Goal: Task Accomplishment & Management: Manage account settings

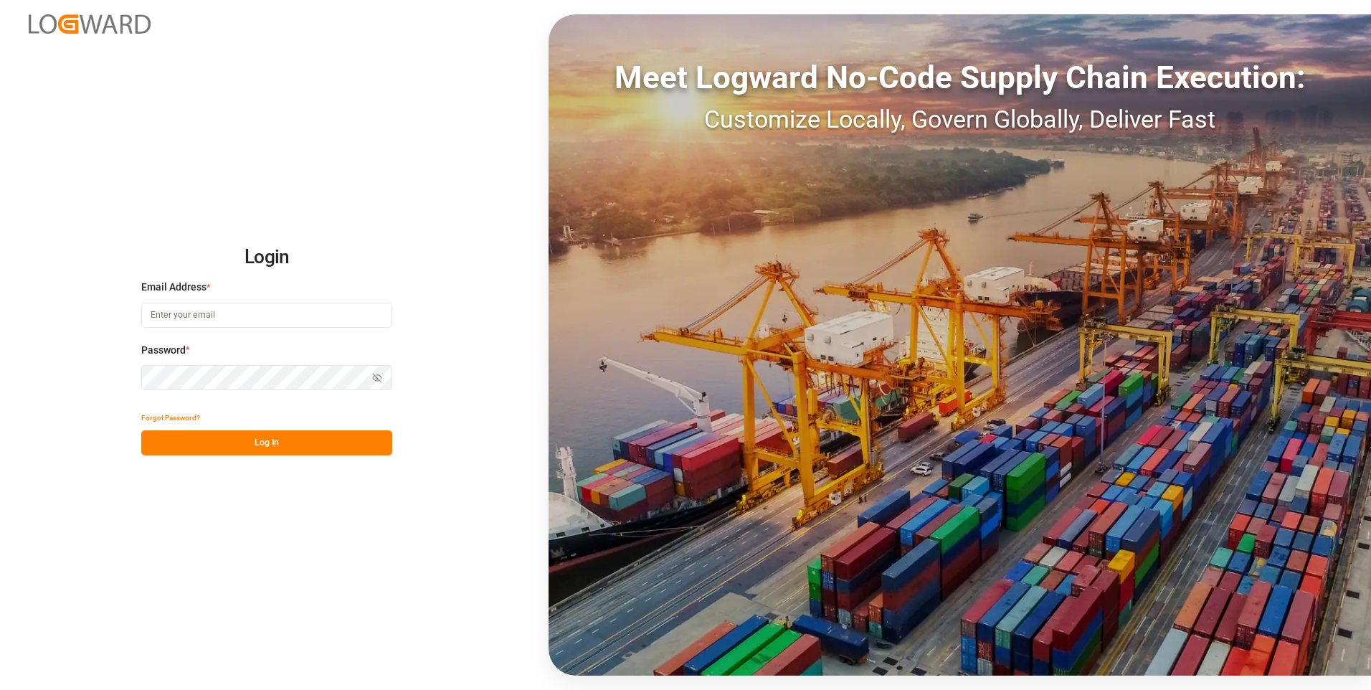
type input "[PERSON_NAME][EMAIL_ADDRESS][PERSON_NAME][DOMAIN_NAME]"
click at [249, 441] on button "Log In" at bounding box center [266, 442] width 251 height 25
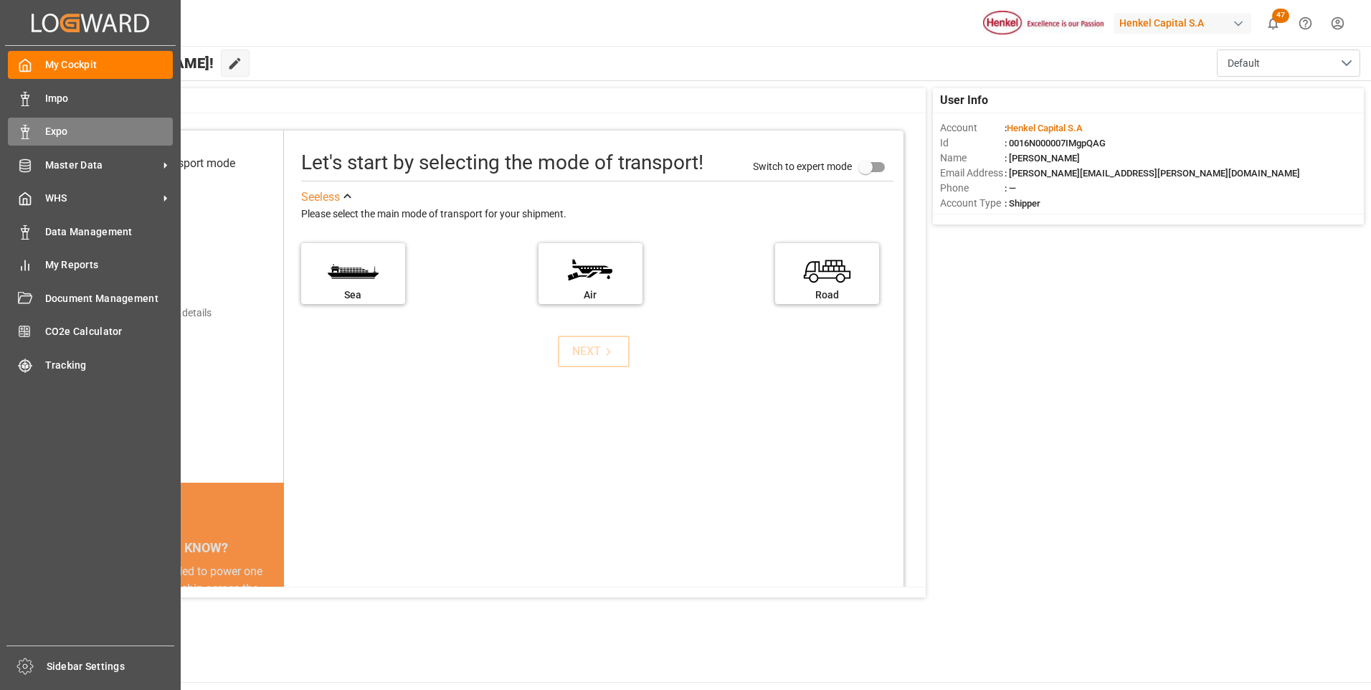
click at [34, 138] on div "Expo Expo" at bounding box center [90, 132] width 165 height 28
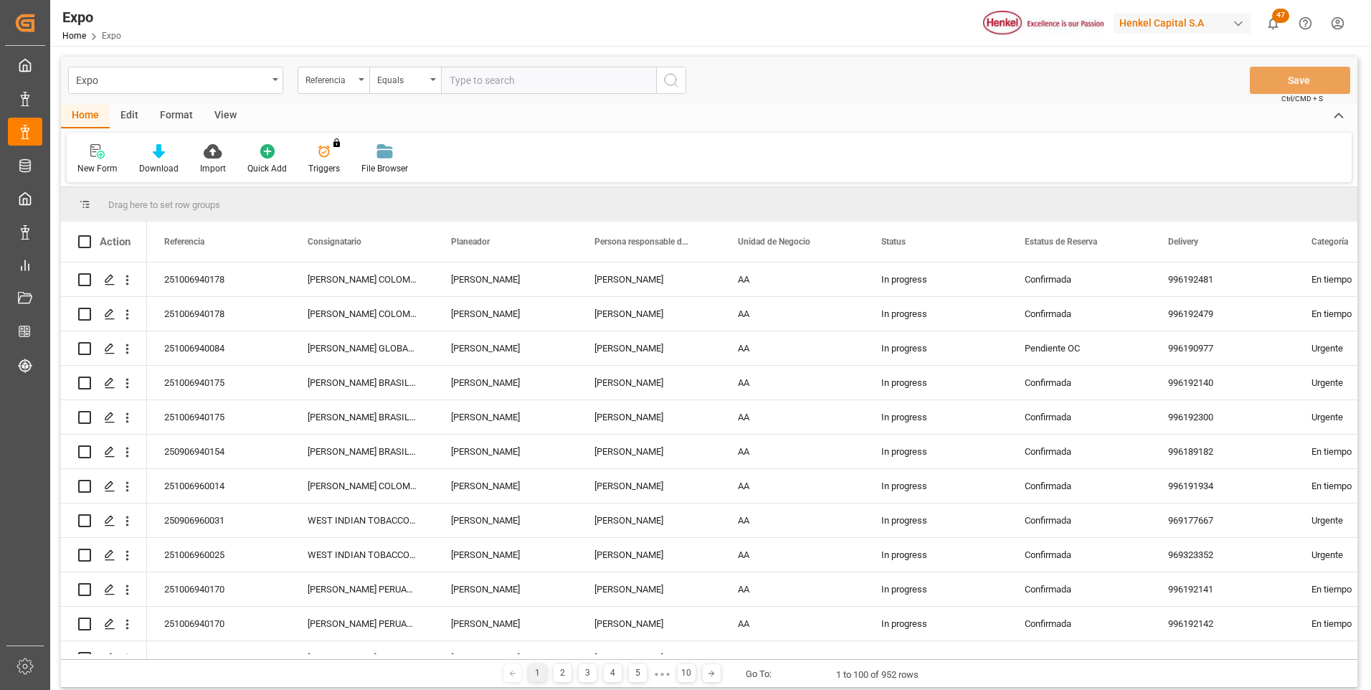
click at [485, 85] on input "text" at bounding box center [548, 80] width 215 height 27
type input "251106940033"
click at [684, 81] on button "search button" at bounding box center [671, 80] width 30 height 27
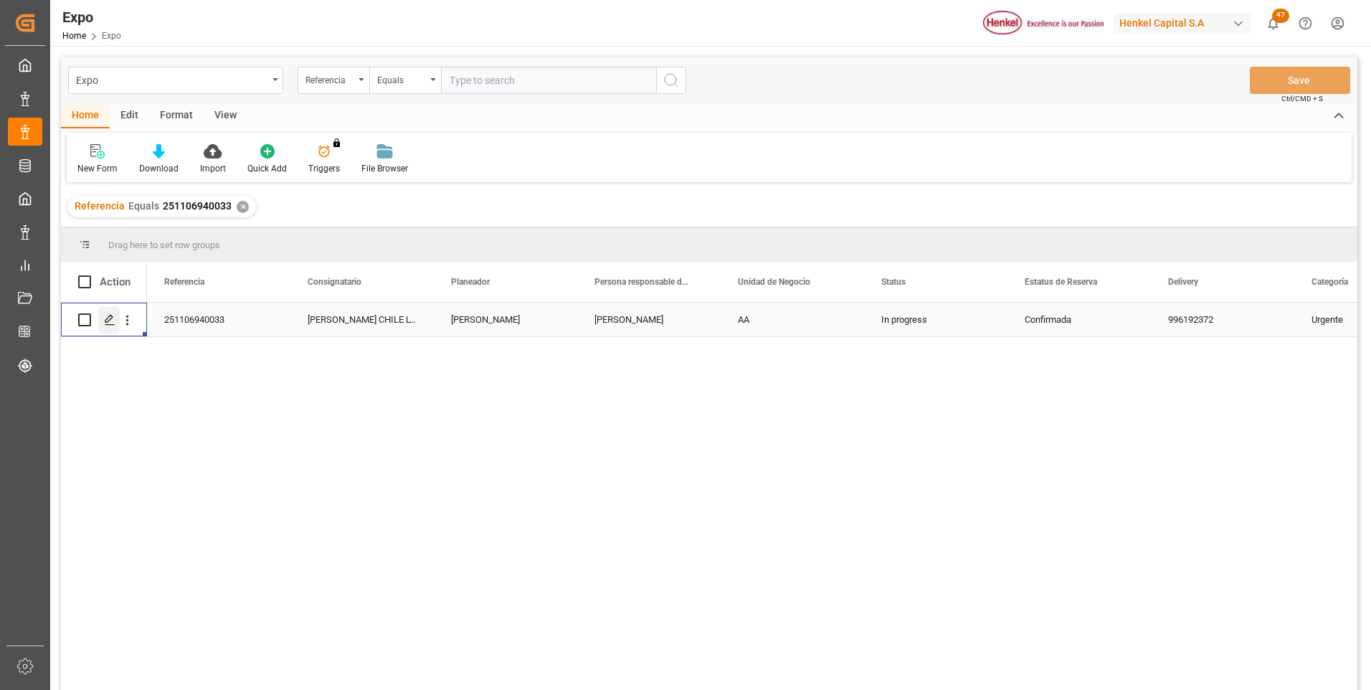
click at [109, 332] on div "Press SPACE to select this row." at bounding box center [109, 320] width 22 height 27
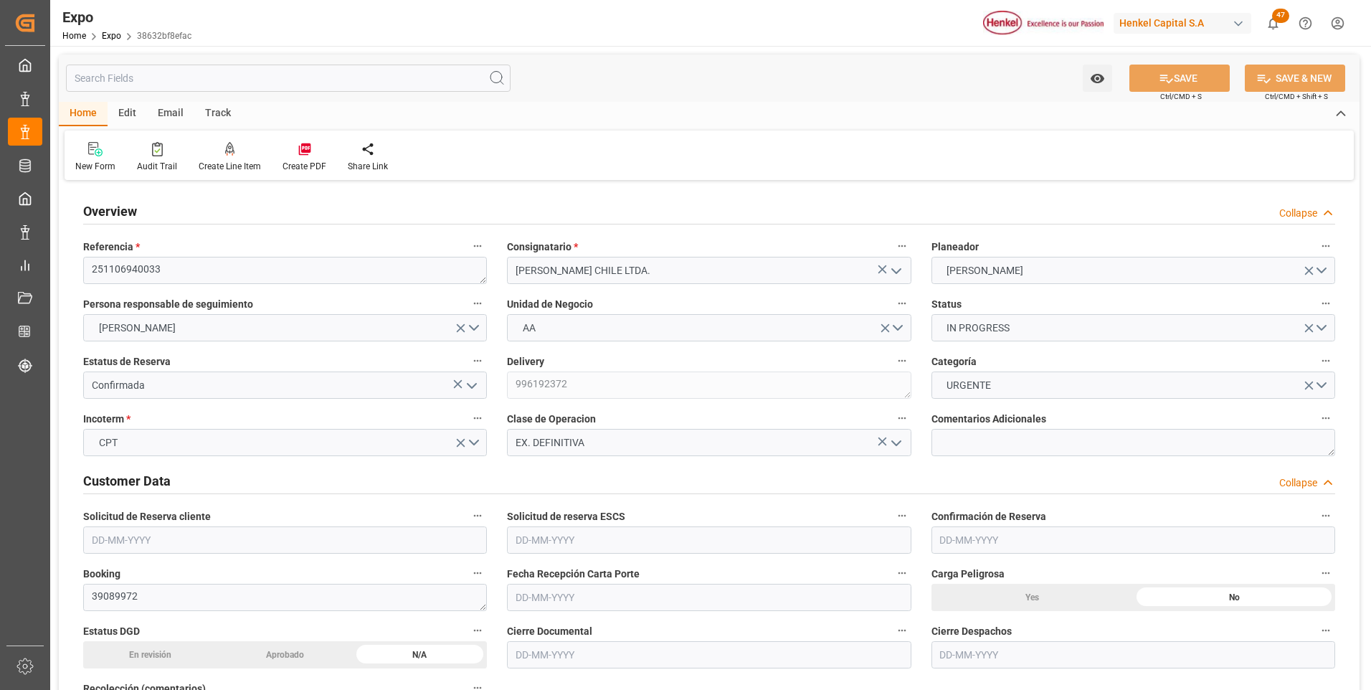
type input "2119.04"
type input "3487.37"
type input "6"
type input "9975648"
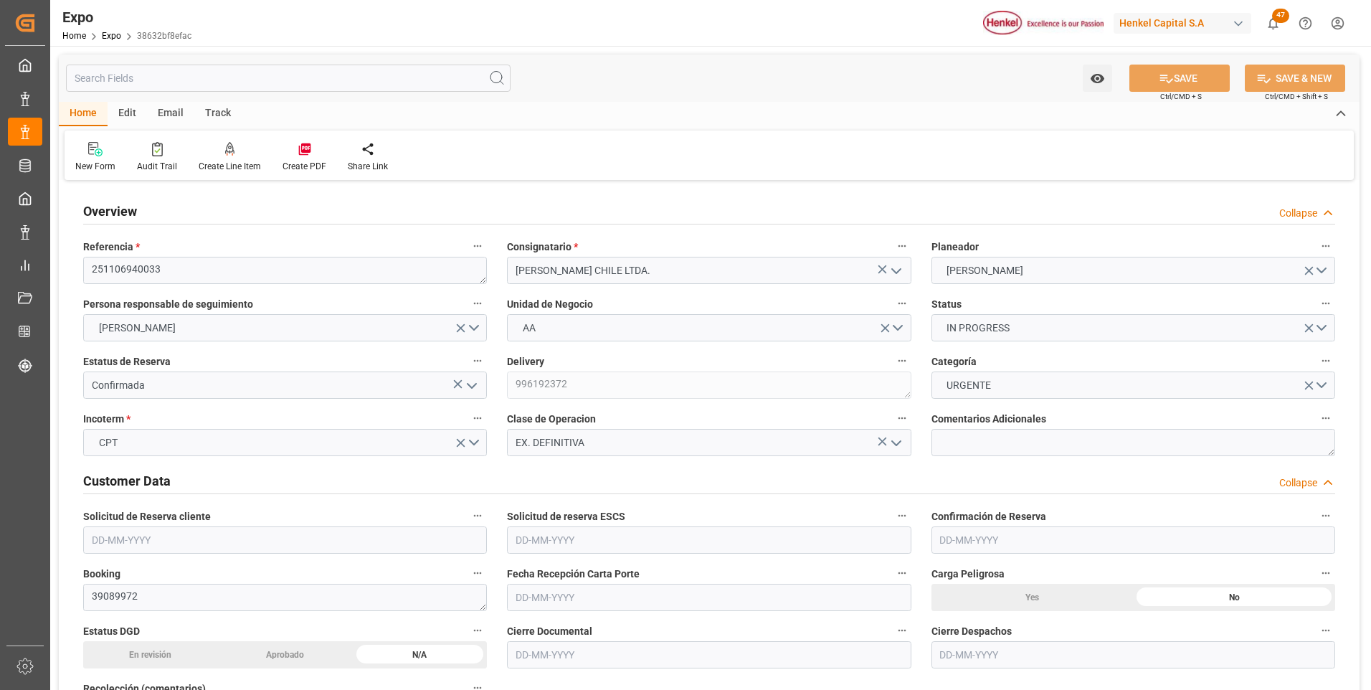
type input "MXZLO"
type input "CLSAI"
type input "[DATE]"
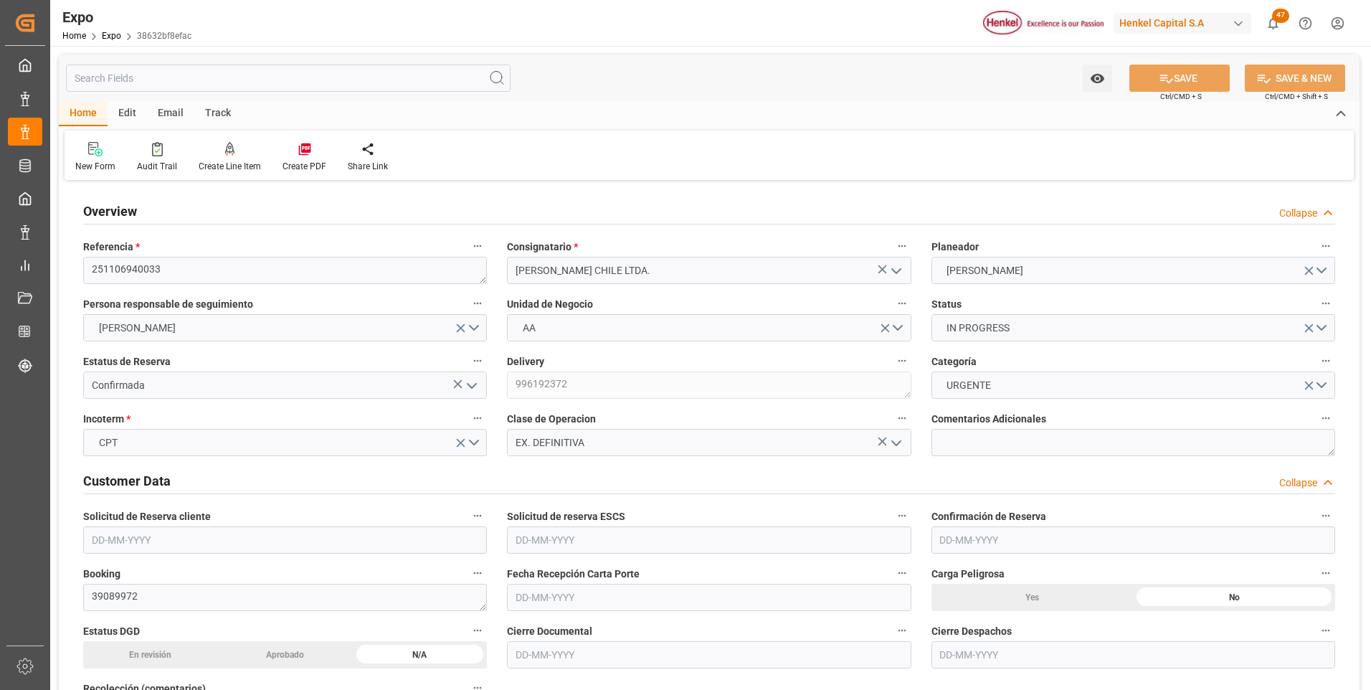
type input "[DATE]"
type input "[DATE] 00:00"
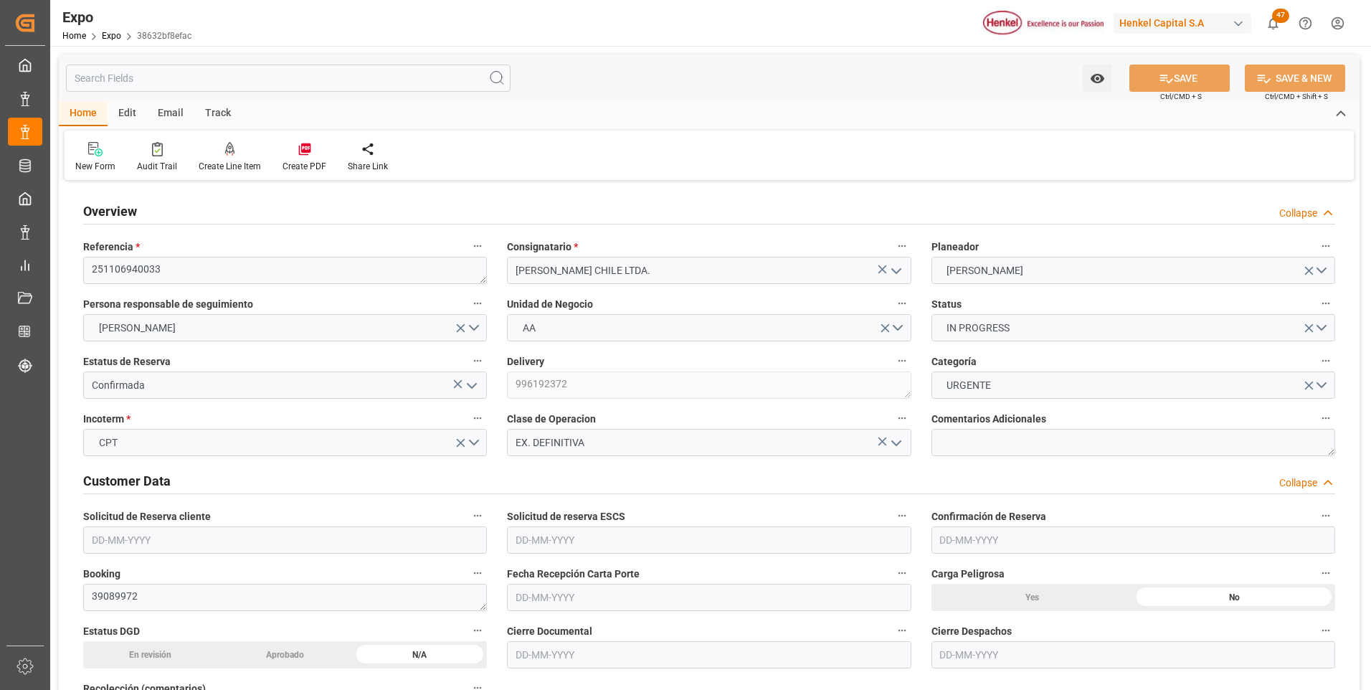
type input "[DATE]"
type input "[DATE] 05:16"
type input "[DATE] 02:00"
type input "[DATE] 00:00"
type input "[DATE] 13:00"
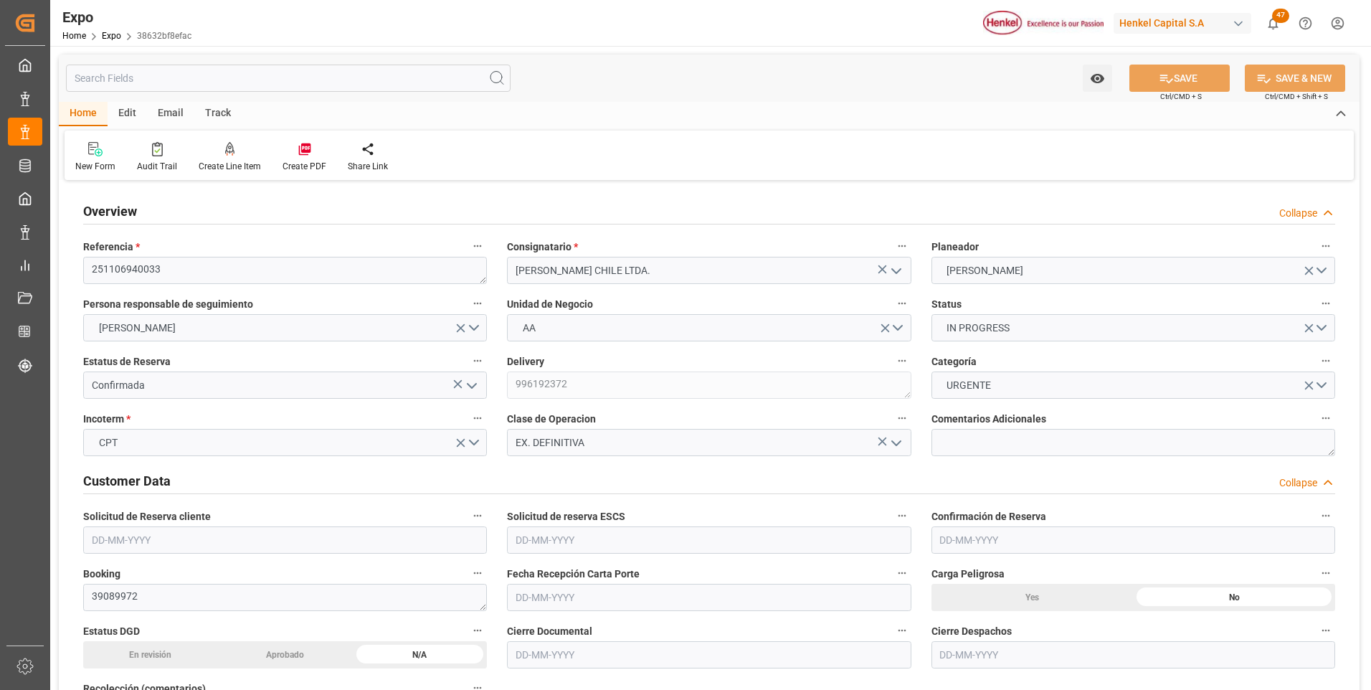
type input "[DATE] 00:00"
type input "[DATE] 18:24"
type input "[DATE] 02:00"
type input "[DATE] 13:00"
type input "[DATE] 13:36"
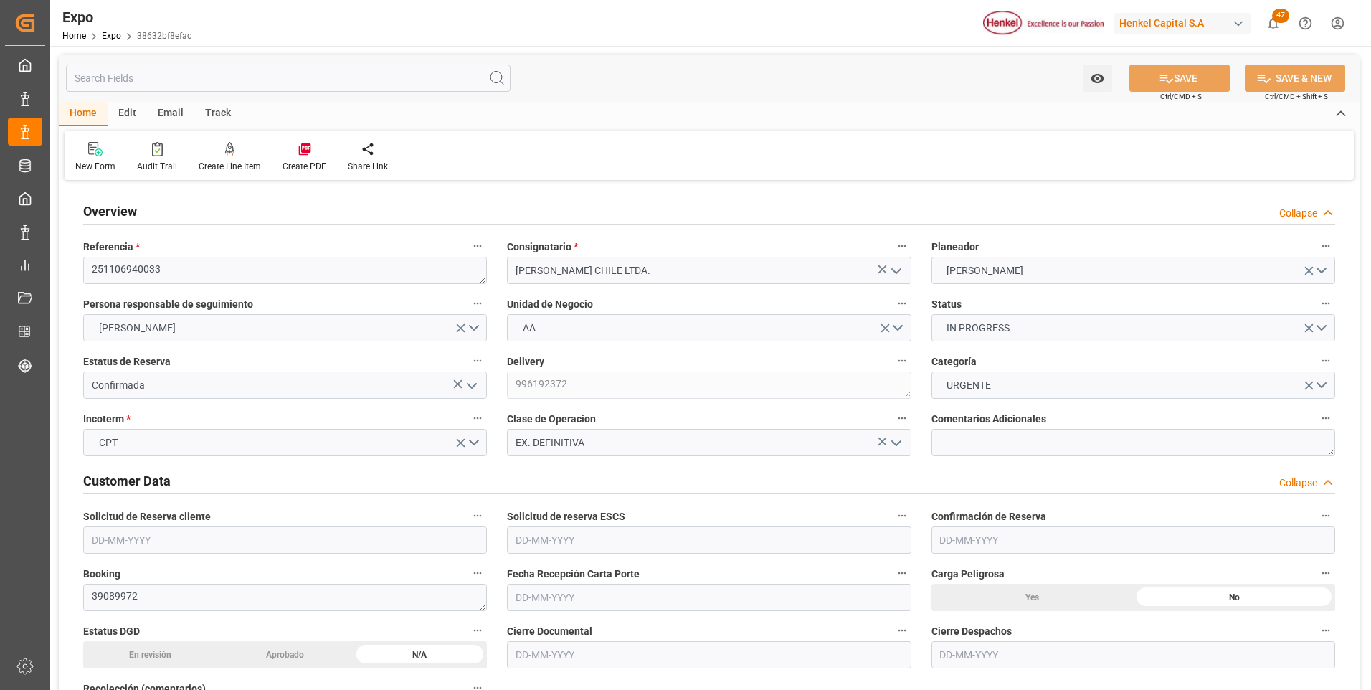
type input "[DATE] 13:36"
click at [1110, 160] on div "New Form Audit Trail Create Line Item Create PDF Share Link" at bounding box center [709, 154] width 1289 height 49
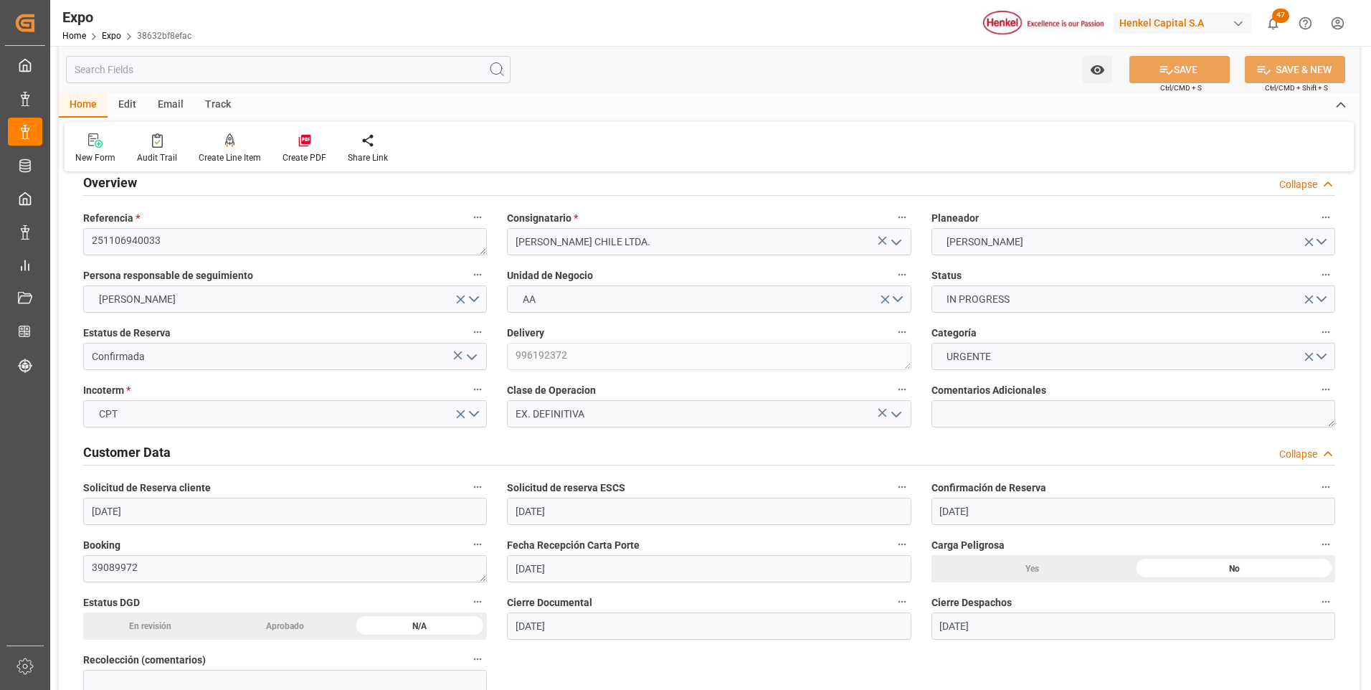
scroll to position [57, 0]
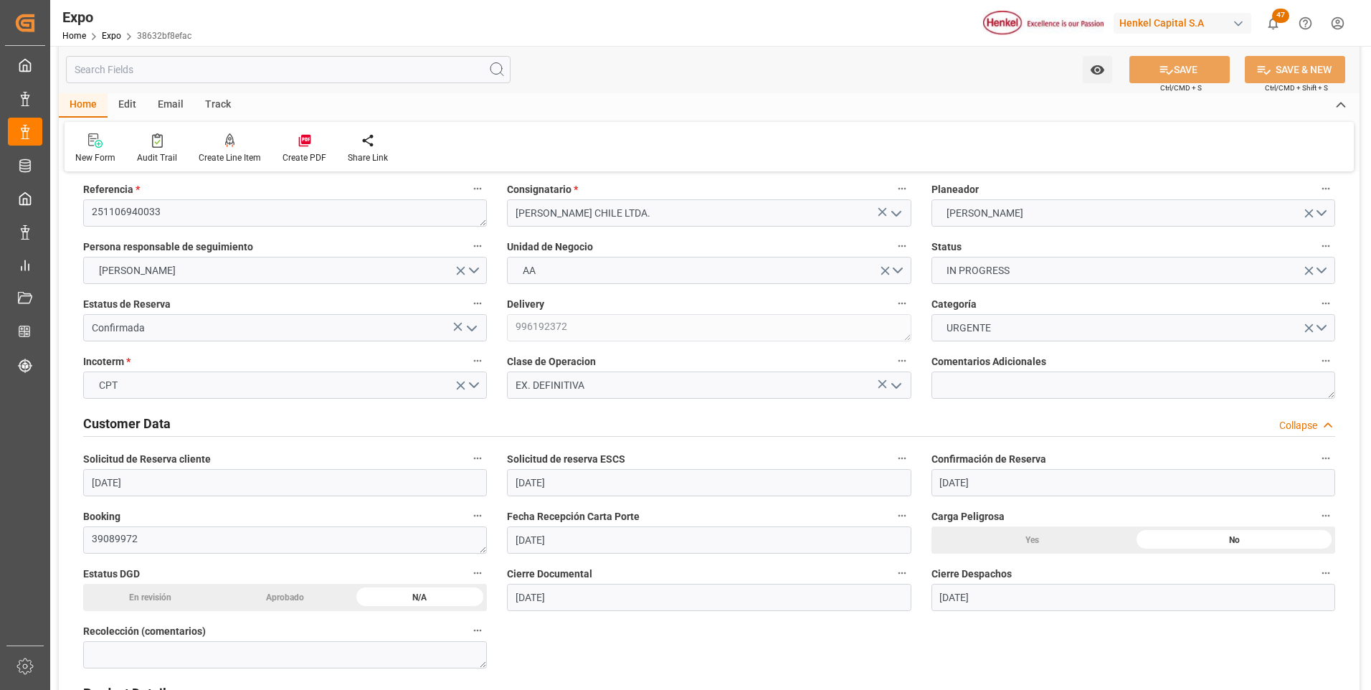
click at [1110, 160] on div "New Form Audit Trail Create Line Item Create PDF Share Link" at bounding box center [709, 146] width 1289 height 49
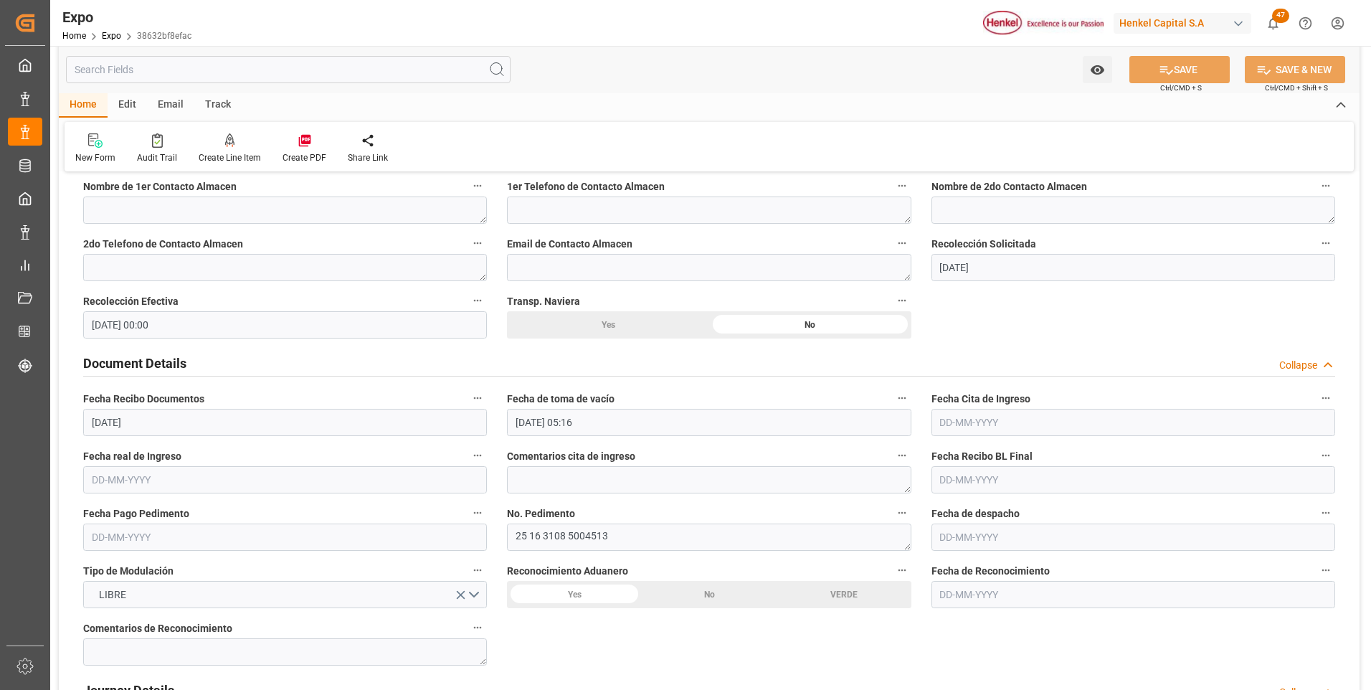
scroll to position [1290, 0]
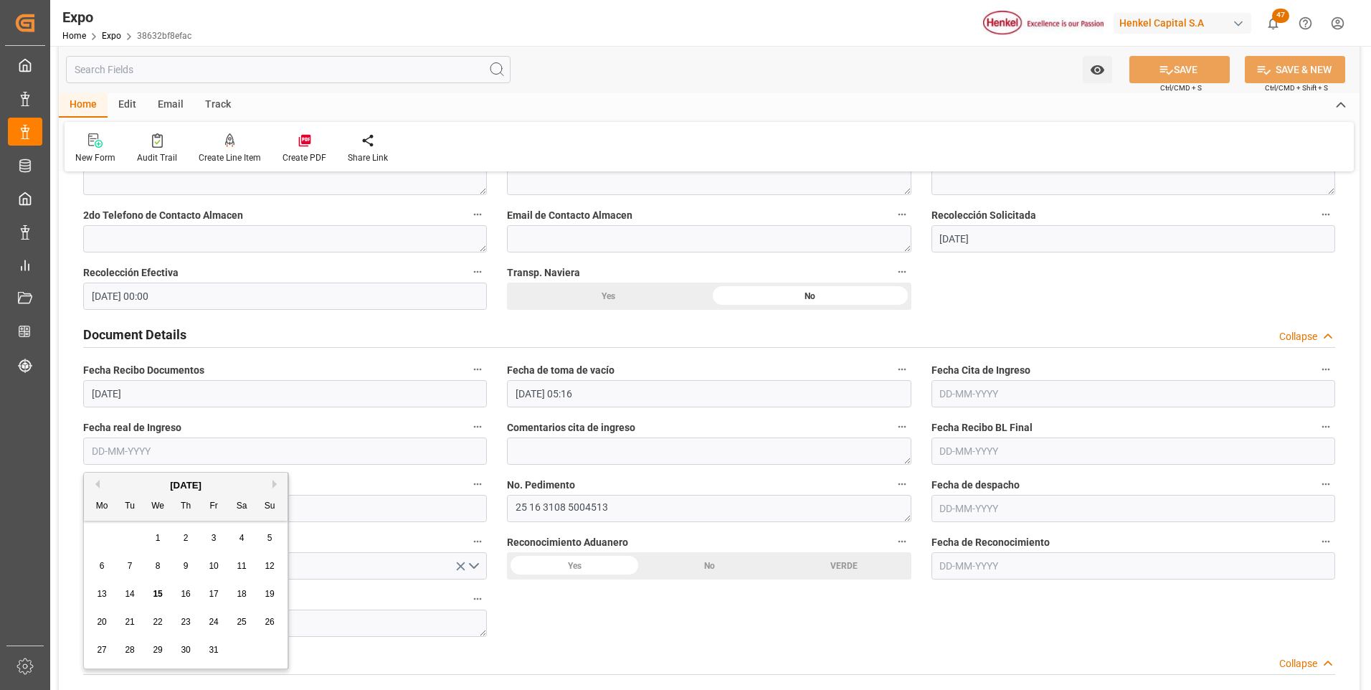
click at [109, 451] on input "text" at bounding box center [285, 450] width 404 height 27
click at [159, 596] on span "15" at bounding box center [157, 594] width 9 height 10
type input "[DATE]"
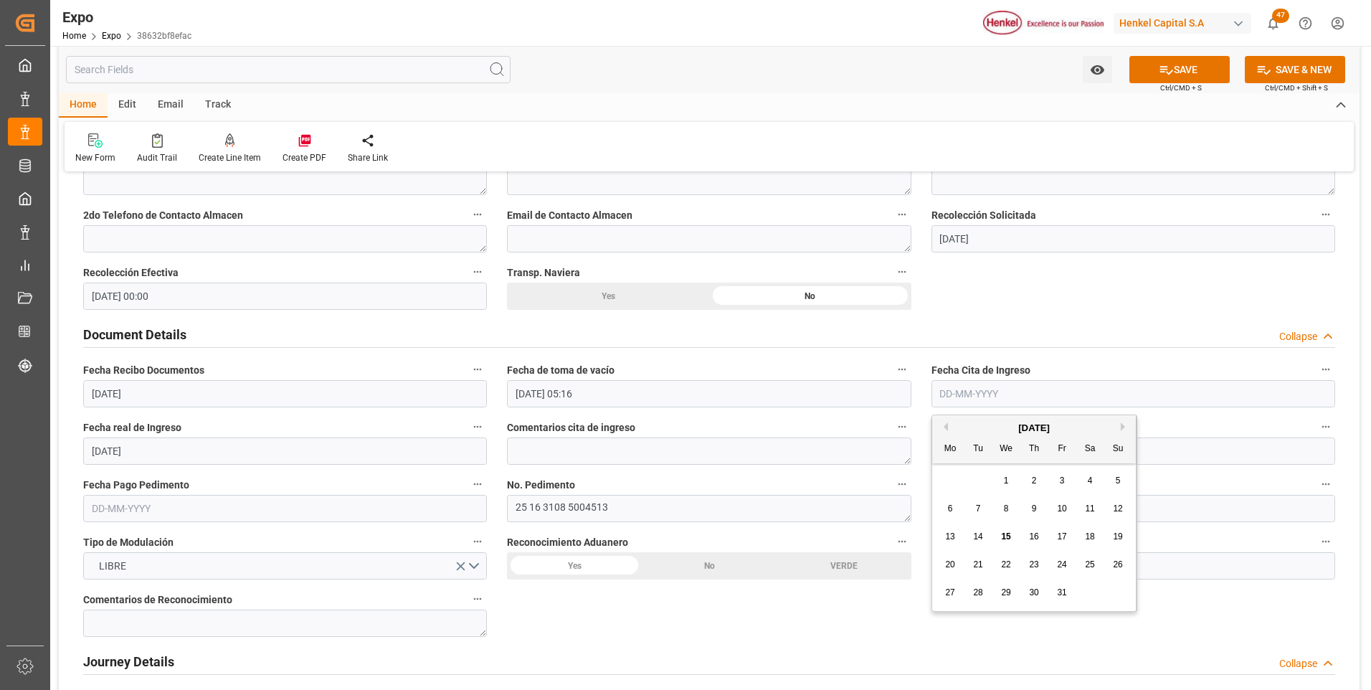
click at [990, 396] on input "text" at bounding box center [1133, 393] width 404 height 27
click at [980, 533] on span "14" at bounding box center [977, 536] width 9 height 10
type input "[DATE]"
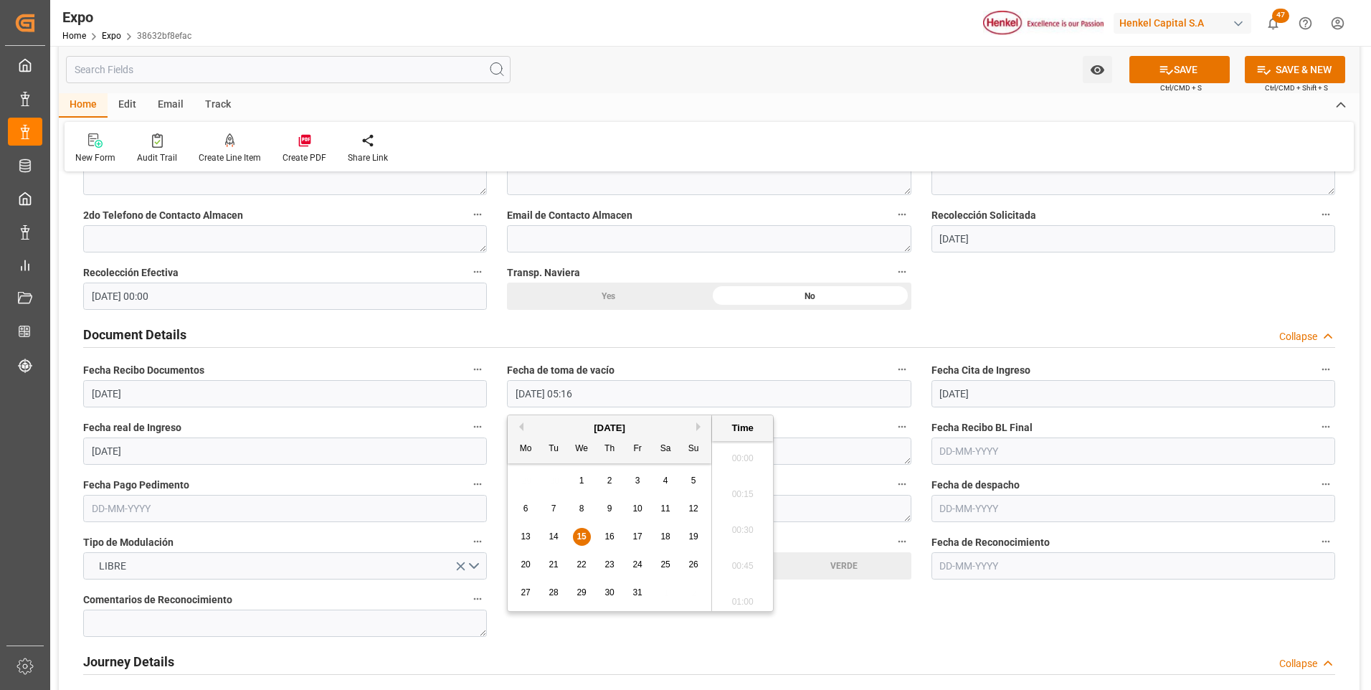
click at [588, 391] on input "[DATE] 05:16" at bounding box center [709, 393] width 404 height 27
click at [612, 501] on div "9" at bounding box center [610, 508] width 18 height 17
type input "[DATE] 05:16"
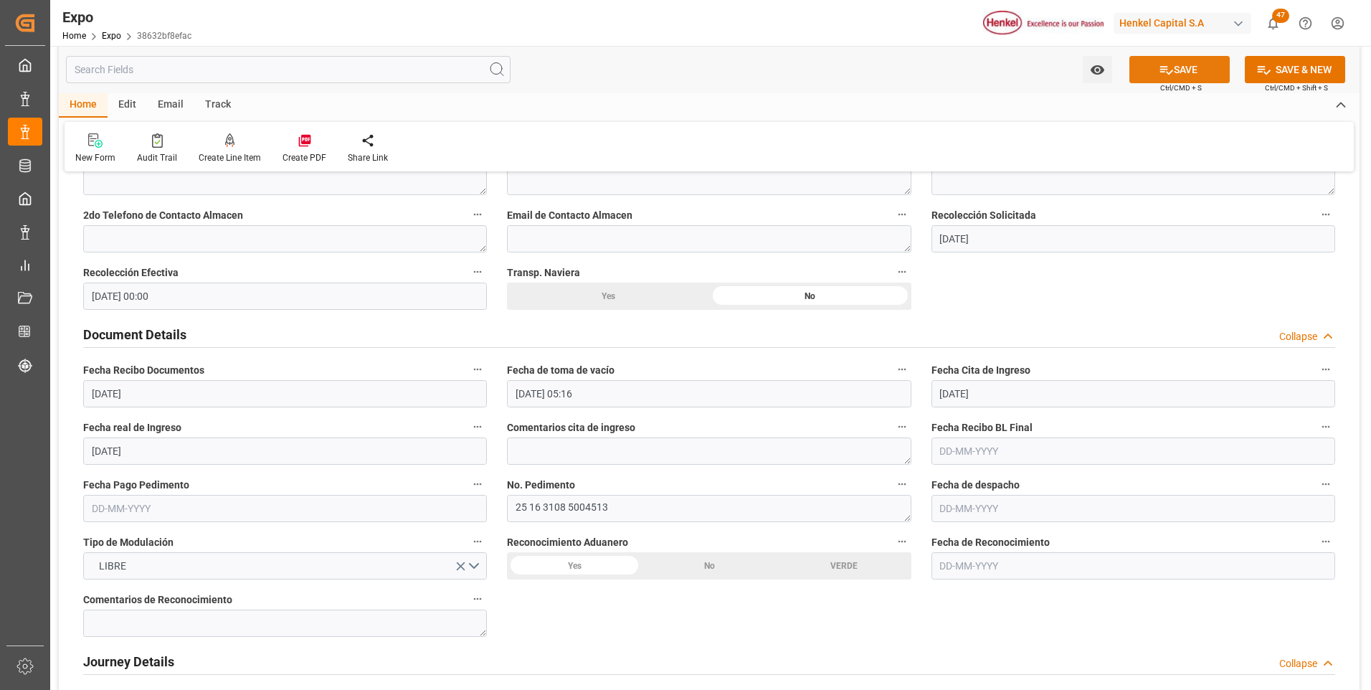
click at [1182, 67] on button "SAVE" at bounding box center [1179, 69] width 100 height 27
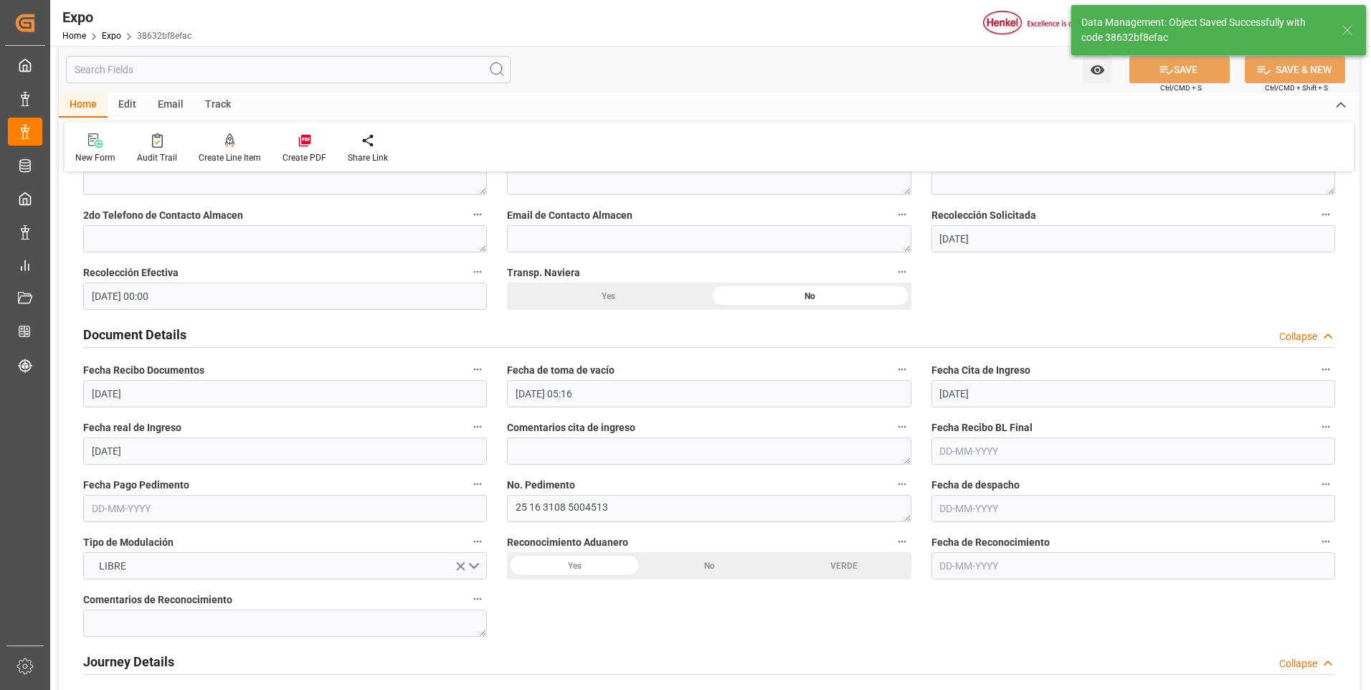
type textarea "[PERSON_NAME]"
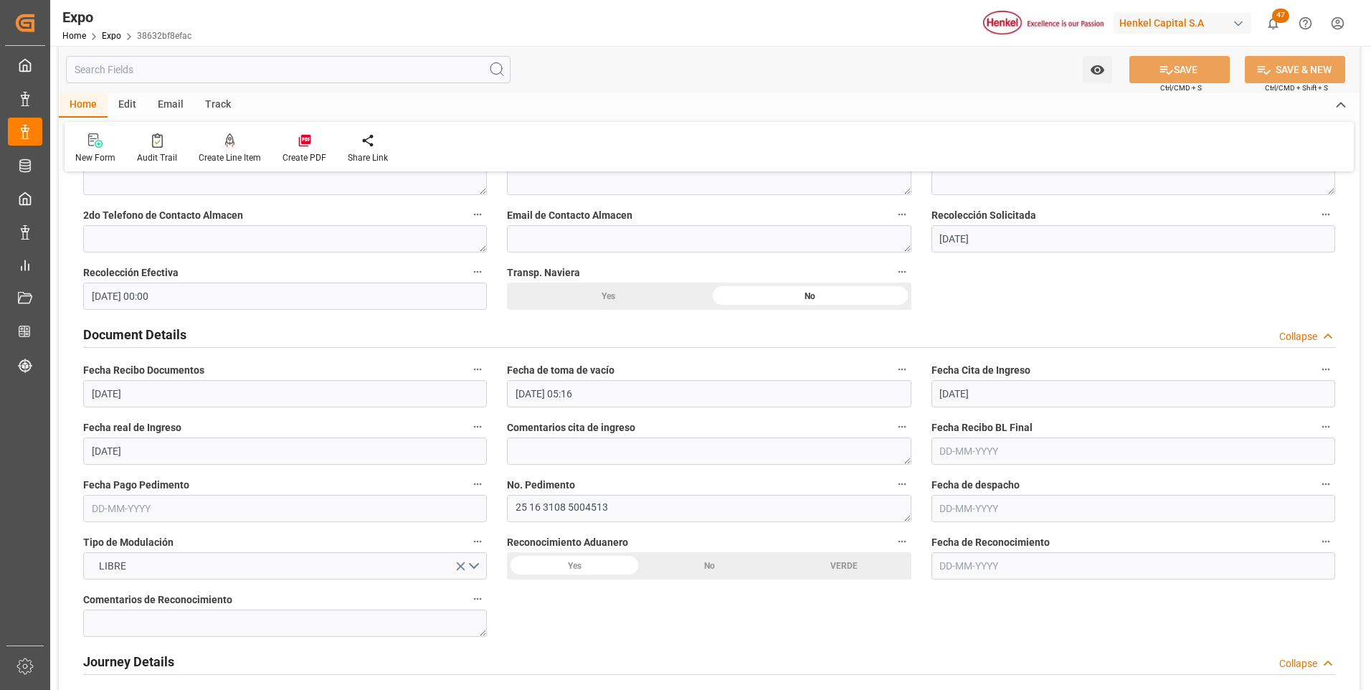
click at [733, 566] on div "No" at bounding box center [709, 565] width 135 height 27
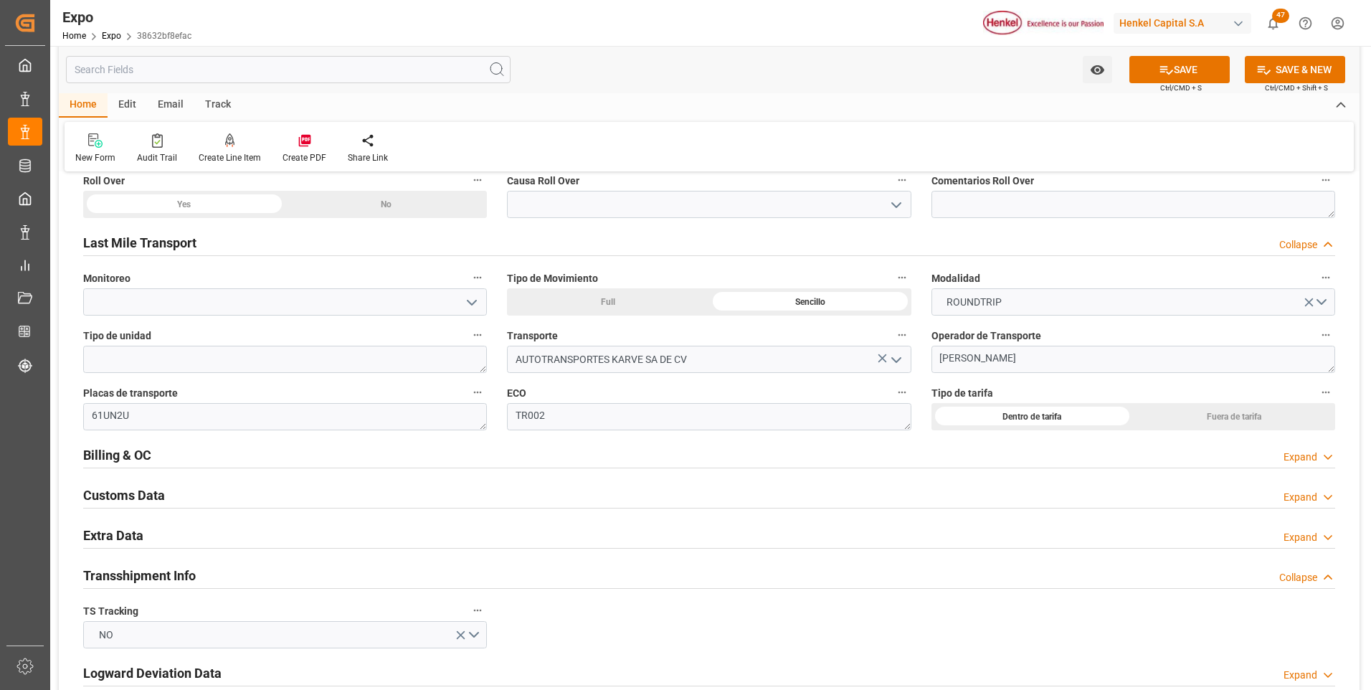
scroll to position [2237, 0]
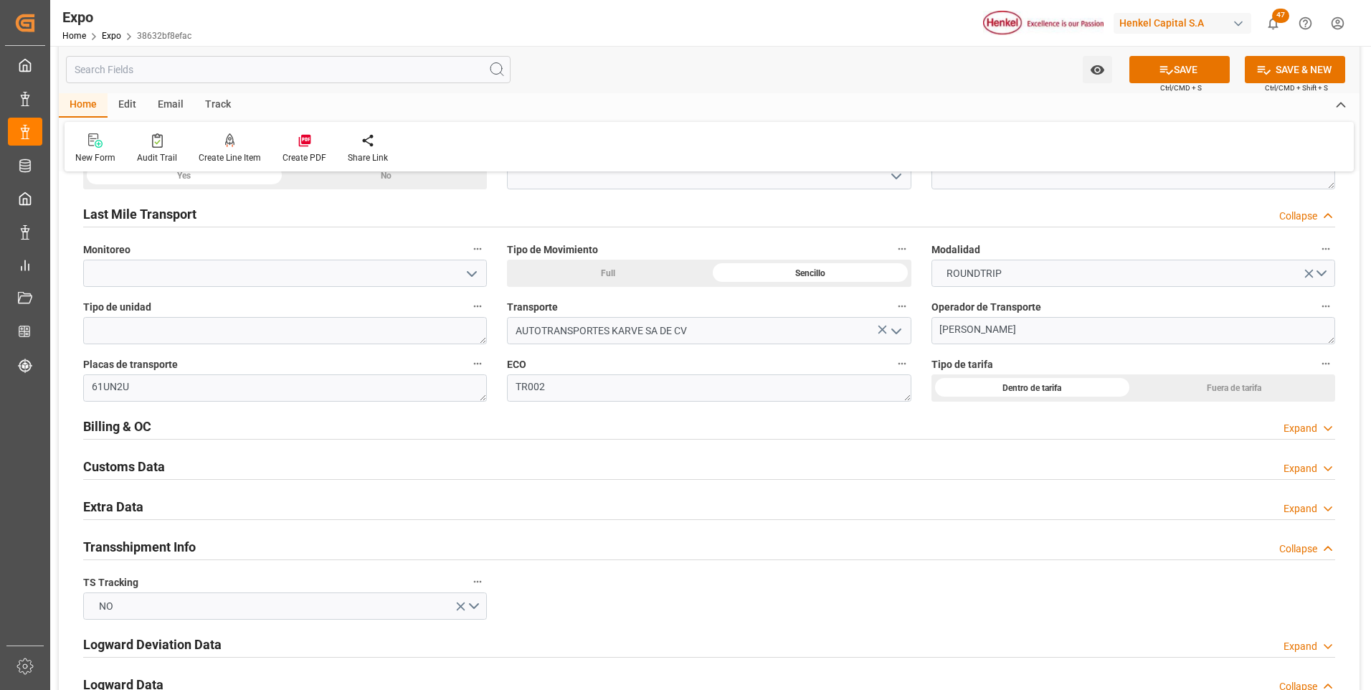
click at [1300, 506] on div "Expand" at bounding box center [1300, 508] width 34 height 15
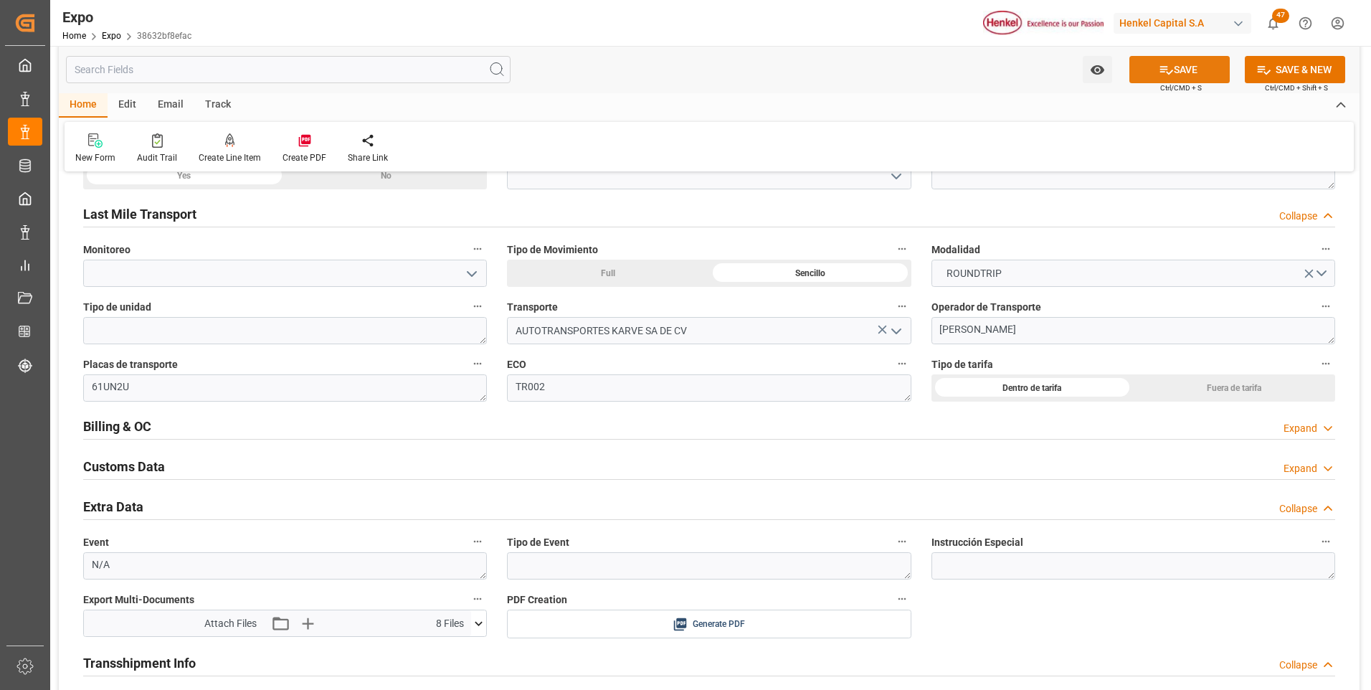
click at [1181, 72] on button "SAVE" at bounding box center [1179, 69] width 100 height 27
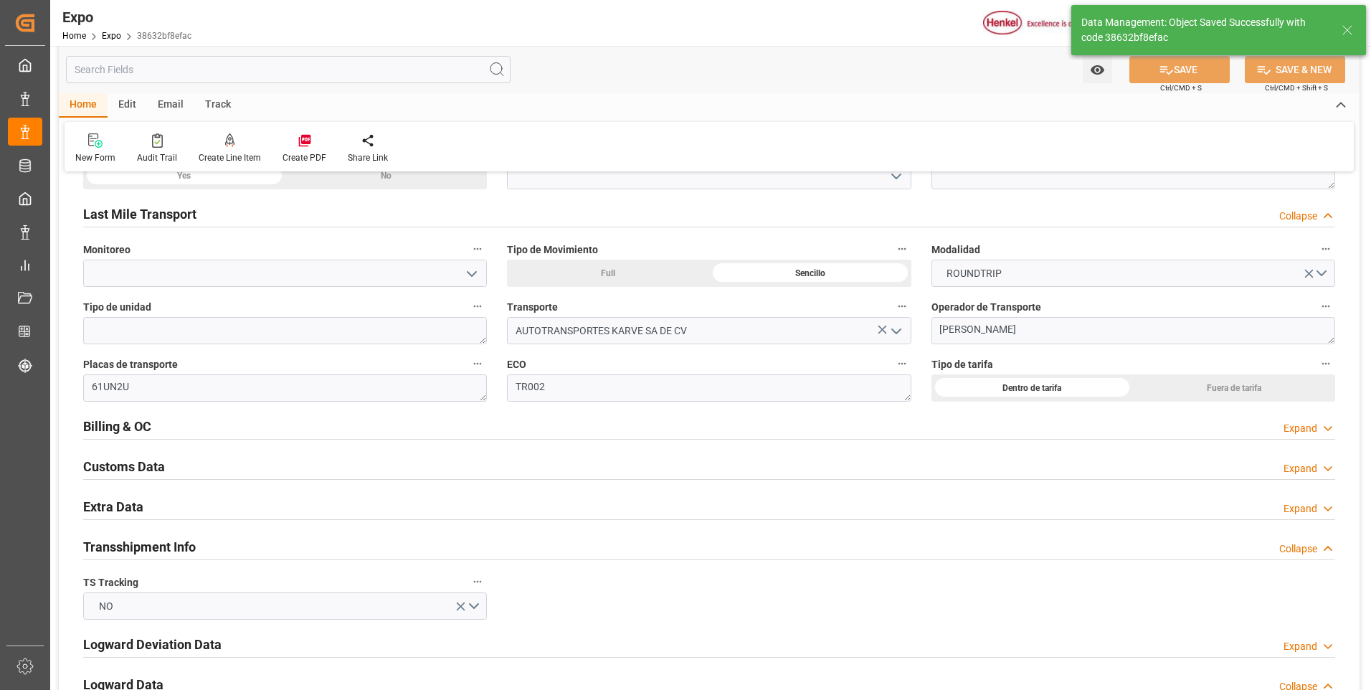
type input "[DATE] 22:54"
